Goal: Communication & Community: Answer question/provide support

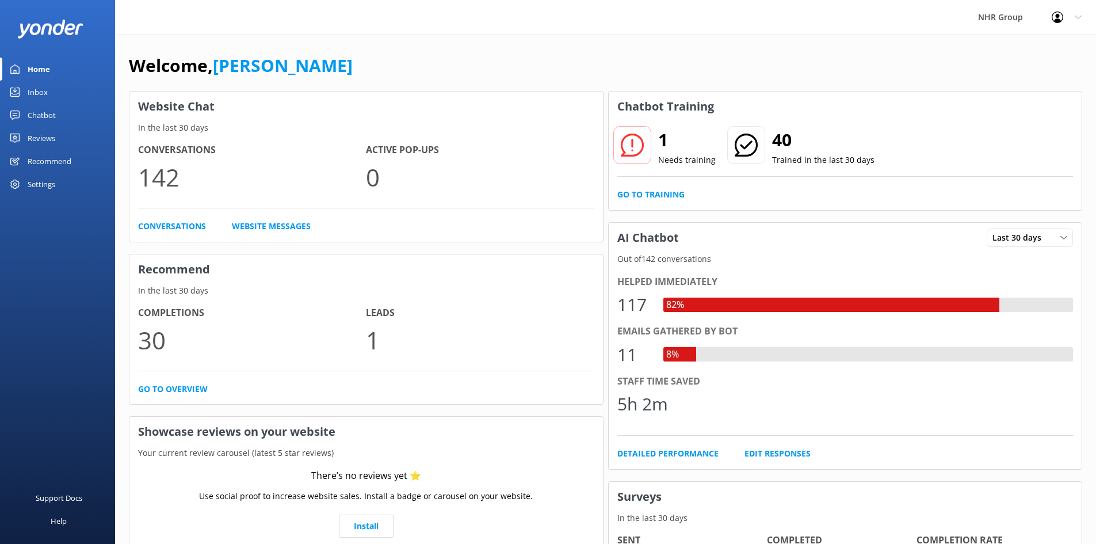
drag, startPoint x: 0, startPoint y: 0, endPoint x: 47, endPoint y: 96, distance: 106.8
click at [47, 96] on div "Inbox" at bounding box center [38, 92] width 20 height 23
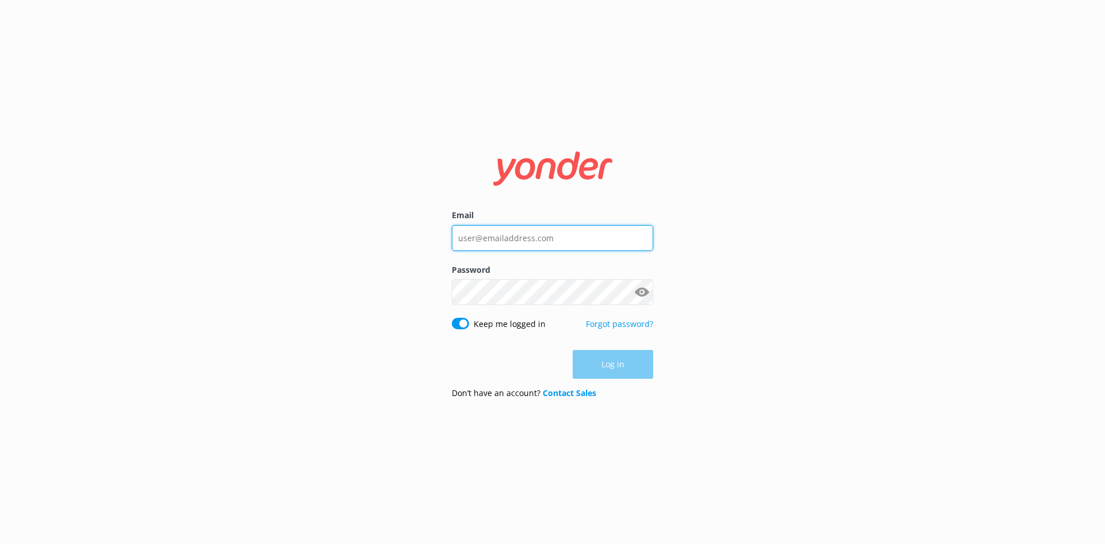
type input "[PERSON_NAME][EMAIL_ADDRESS][DOMAIN_NAME]"
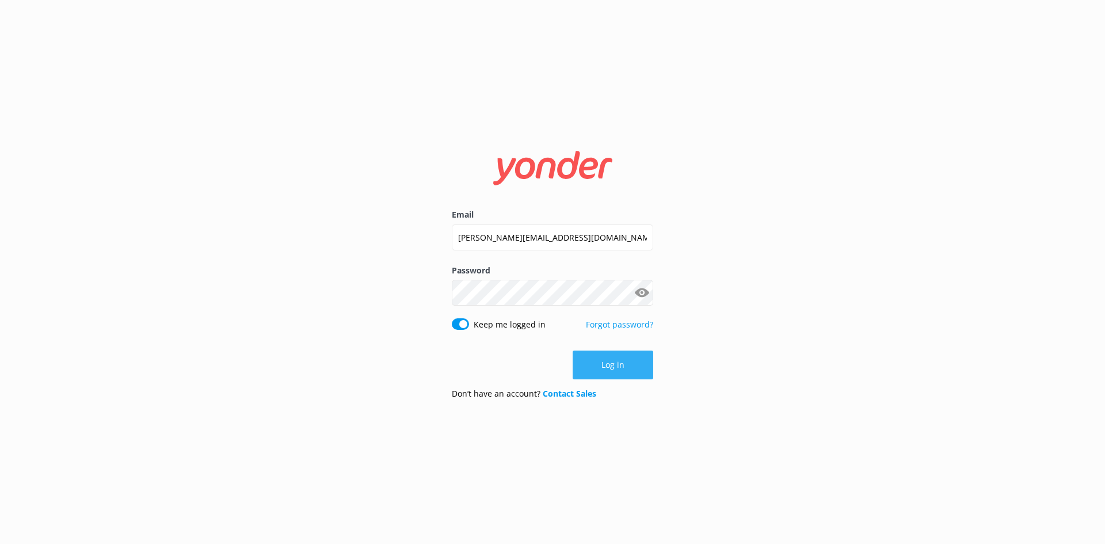
click at [612, 364] on button "Log in" at bounding box center [612, 364] width 81 height 29
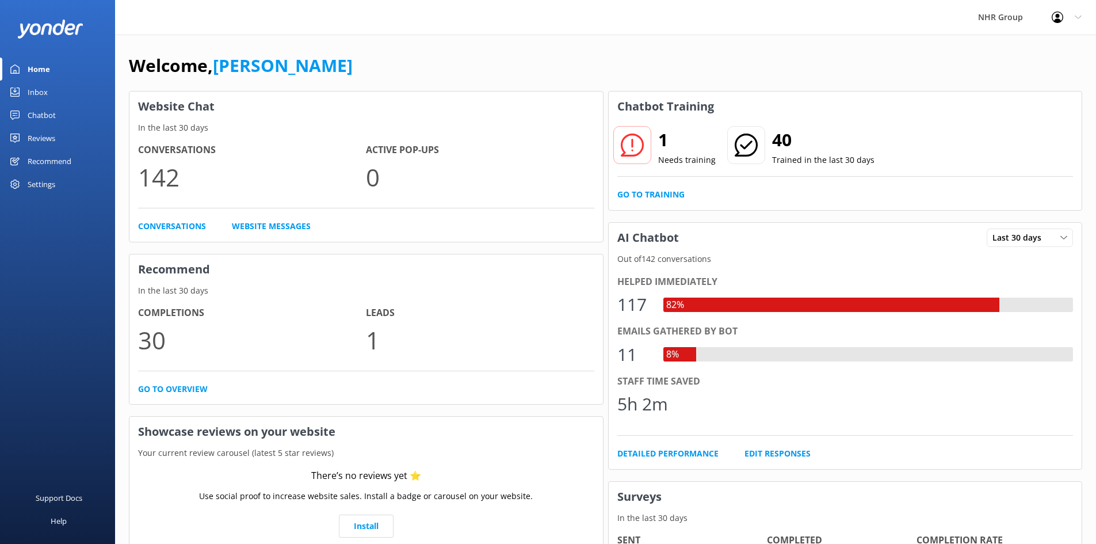
click at [54, 92] on link "Inbox" at bounding box center [57, 92] width 115 height 23
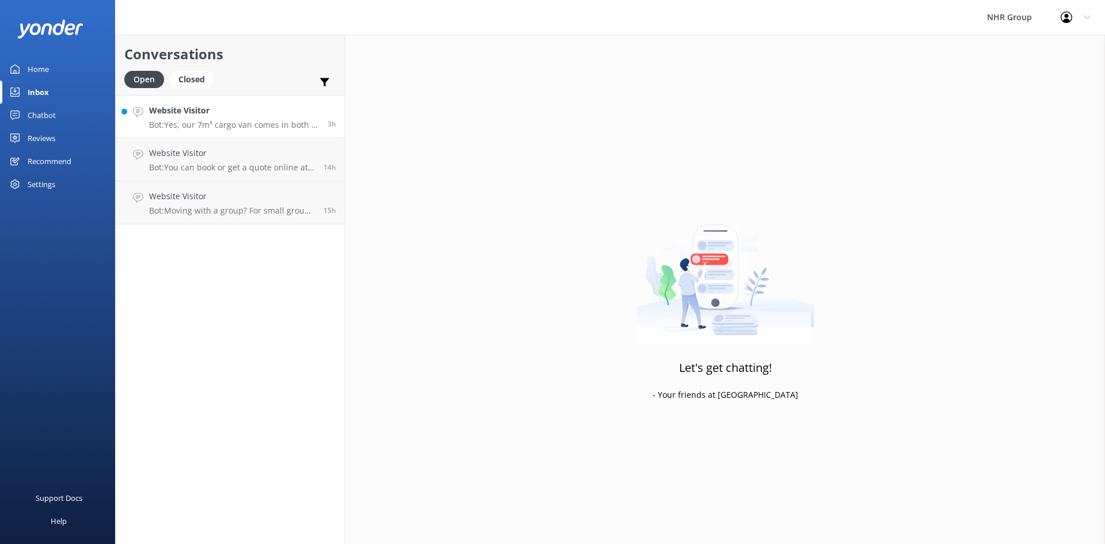
click at [269, 114] on h4 "Website Visitor" at bounding box center [234, 110] width 170 height 13
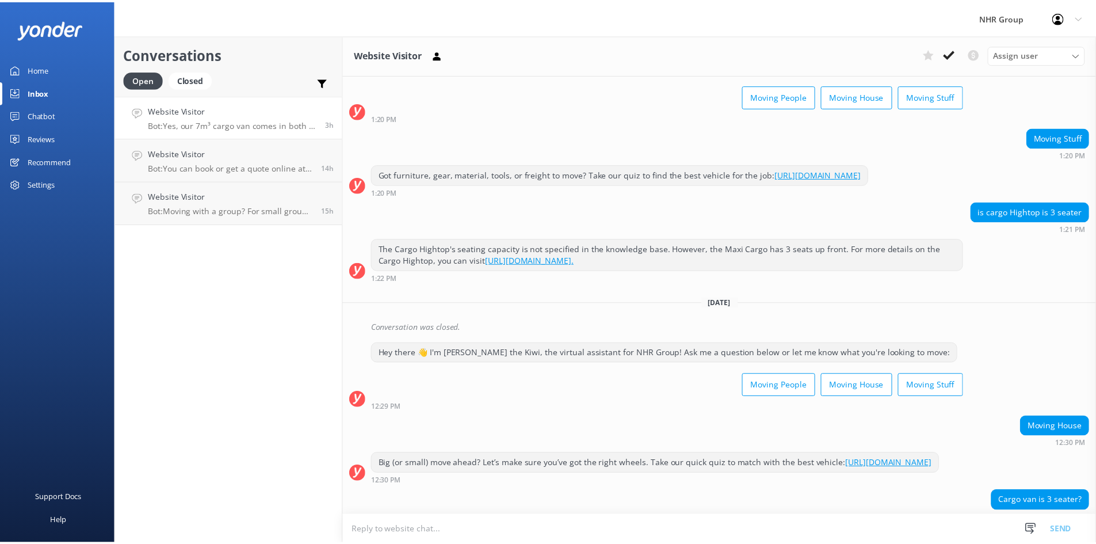
scroll to position [124, 0]
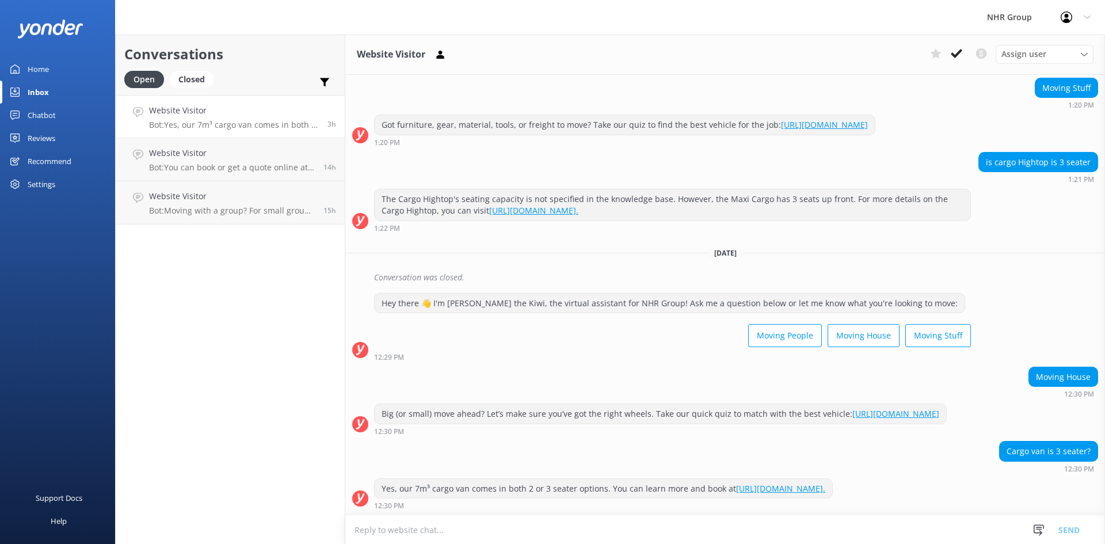
click at [52, 70] on link "Home" at bounding box center [57, 69] width 115 height 23
